Goal: Task Accomplishment & Management: Complete application form

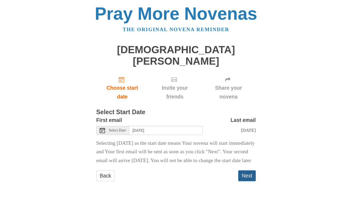
click at [249, 171] on button "Next" at bounding box center [247, 175] width 18 height 11
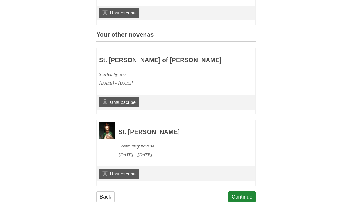
scroll to position [217, 0]
click at [238, 192] on link "Continue" at bounding box center [243, 197] width 28 height 11
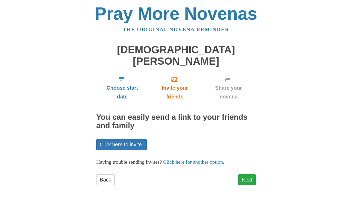
click at [247, 174] on link "Next" at bounding box center [247, 179] width 18 height 11
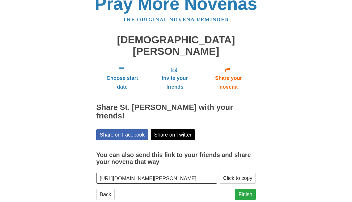
scroll to position [10, 0]
click at [243, 189] on link "Finish" at bounding box center [245, 194] width 21 height 11
